Goal: Navigation & Orientation: Find specific page/section

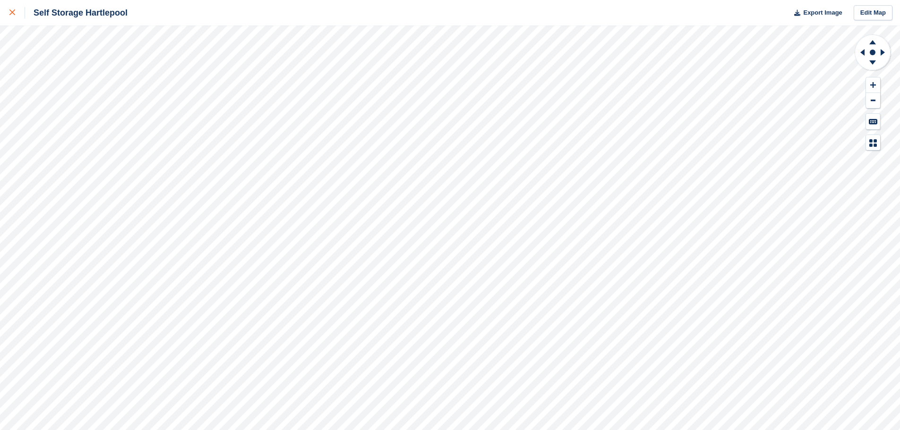
click at [13, 15] on icon at bounding box center [12, 12] width 6 height 6
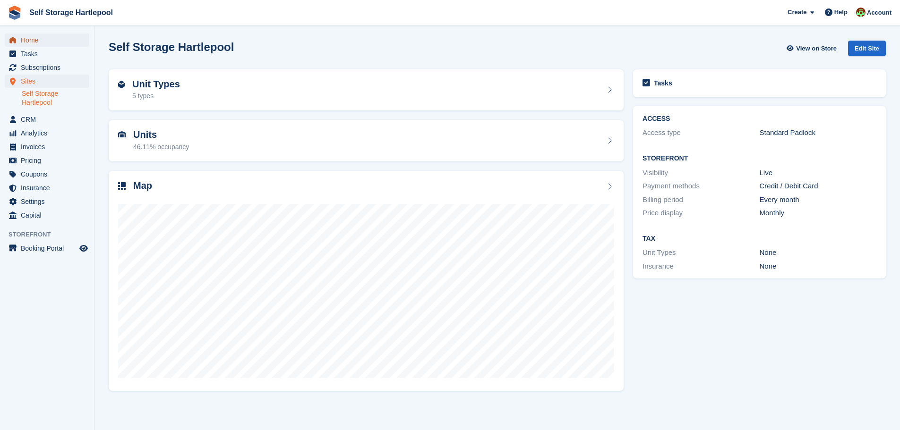
click at [42, 40] on span "Home" at bounding box center [49, 40] width 57 height 13
